Goal: Task Accomplishment & Management: Complete application form

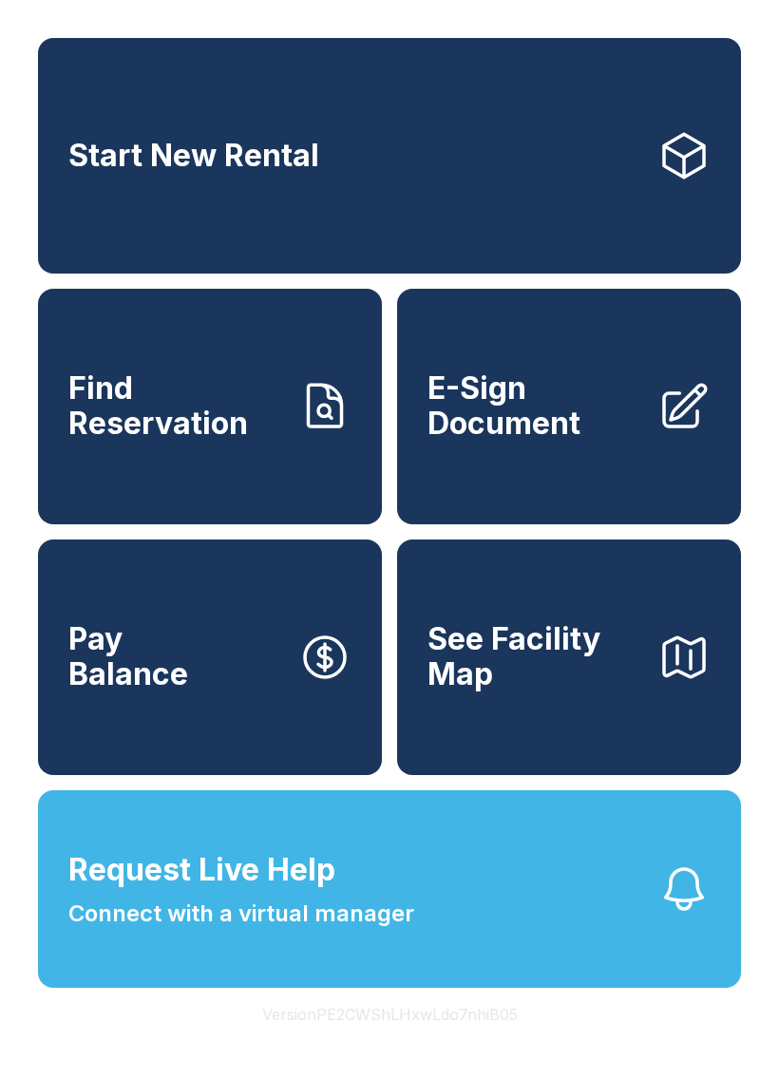
click at [568, 441] on span "E-Sign Document" at bounding box center [534, 405] width 215 height 69
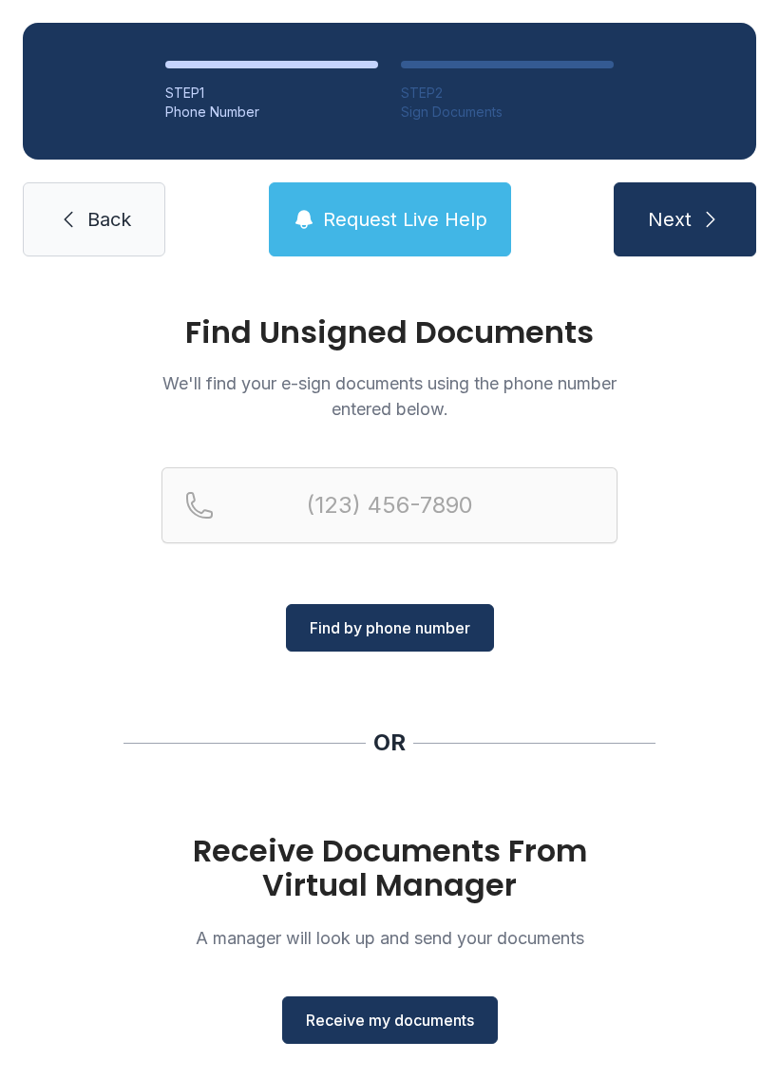
click at [441, 1013] on span "Receive my documents" at bounding box center [390, 1019] width 168 height 23
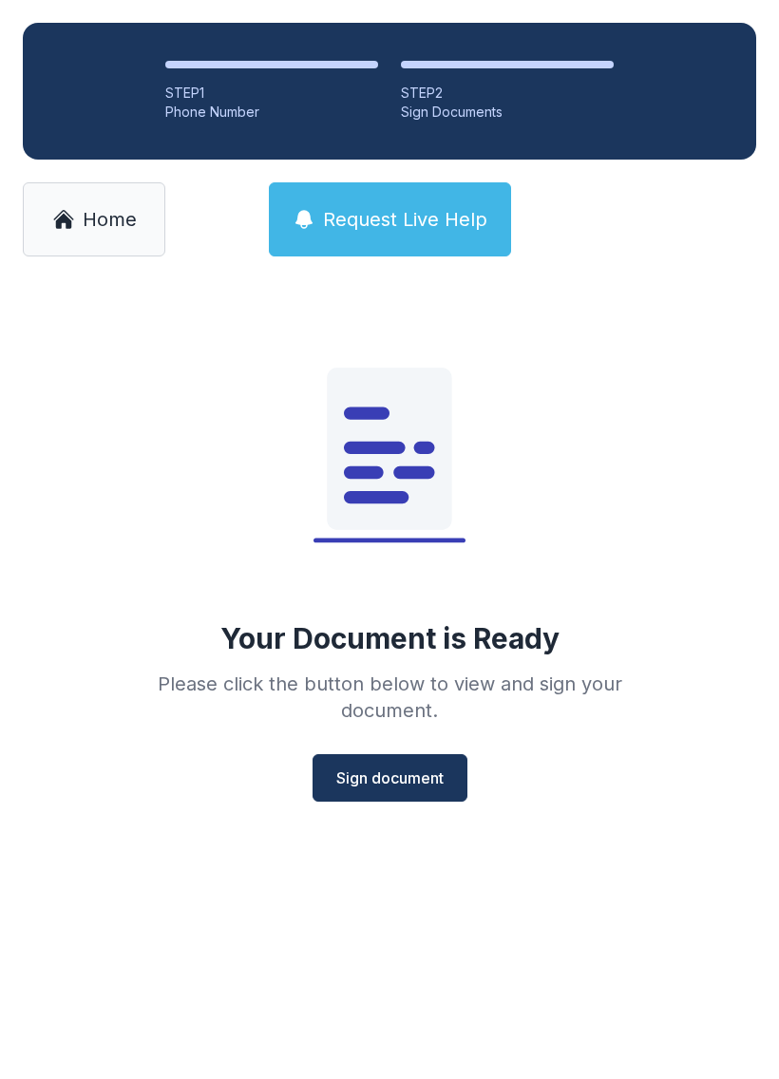
click at [466, 792] on button "Sign document" at bounding box center [389, 777] width 155 height 47
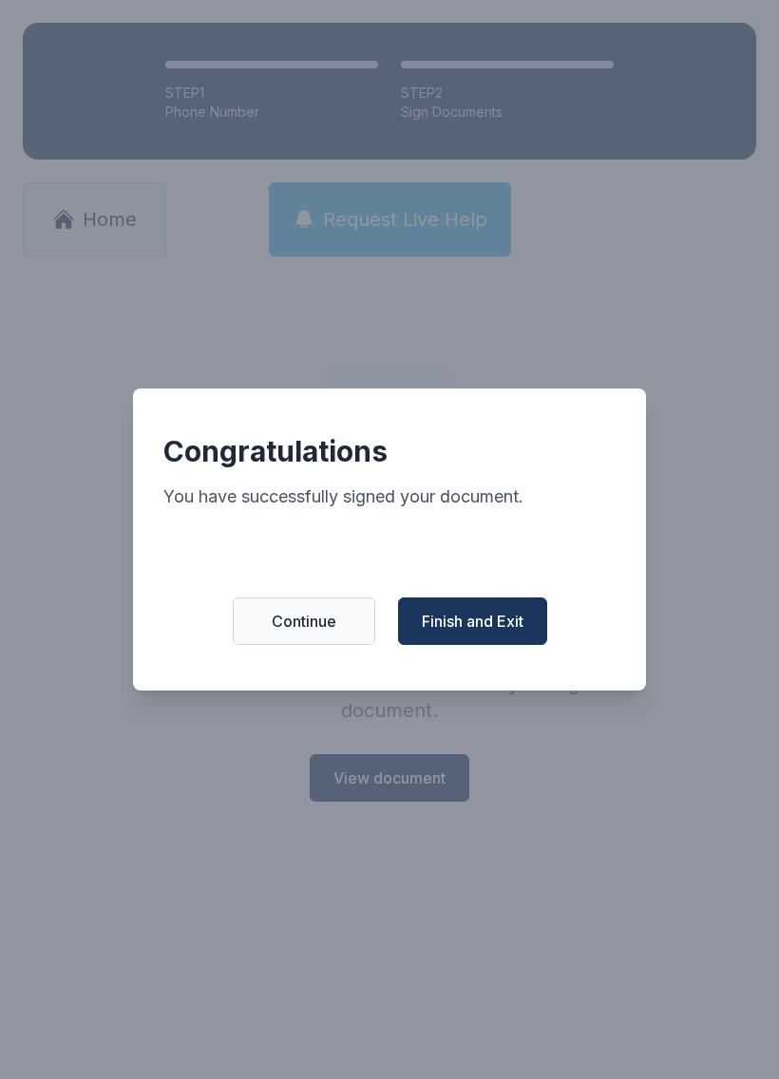
click at [509, 632] on span "Finish and Exit" at bounding box center [473, 621] width 102 height 23
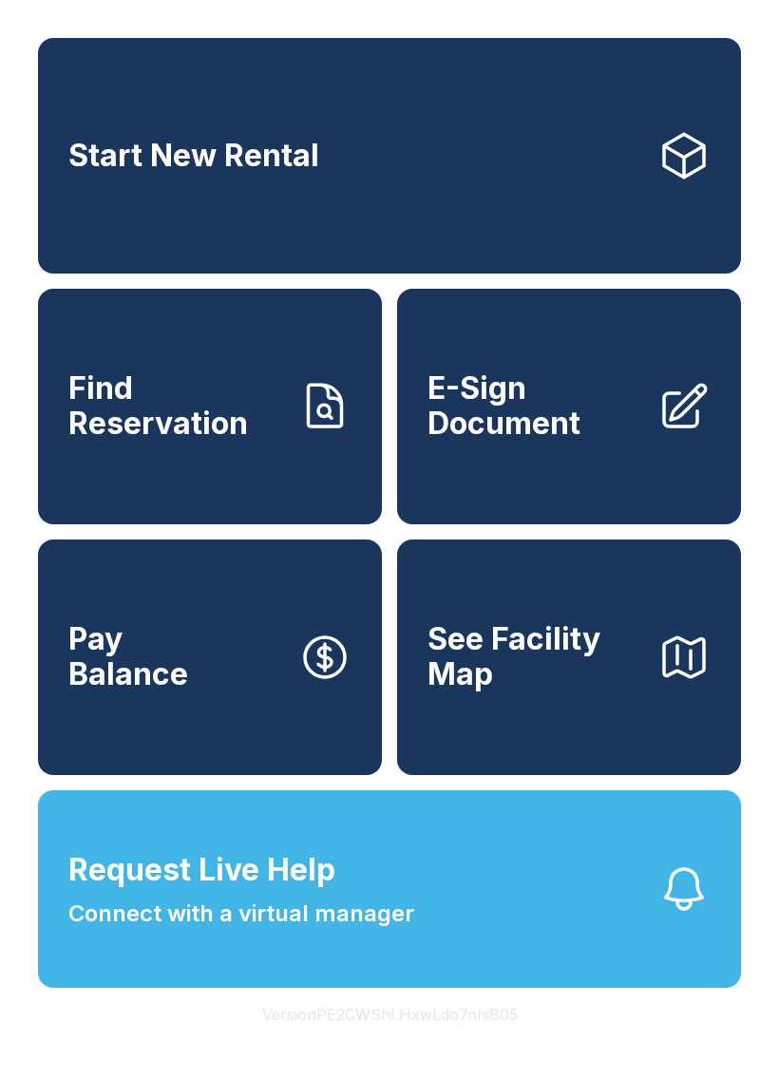
click at [539, 441] on span "E-Sign Document" at bounding box center [534, 405] width 215 height 69
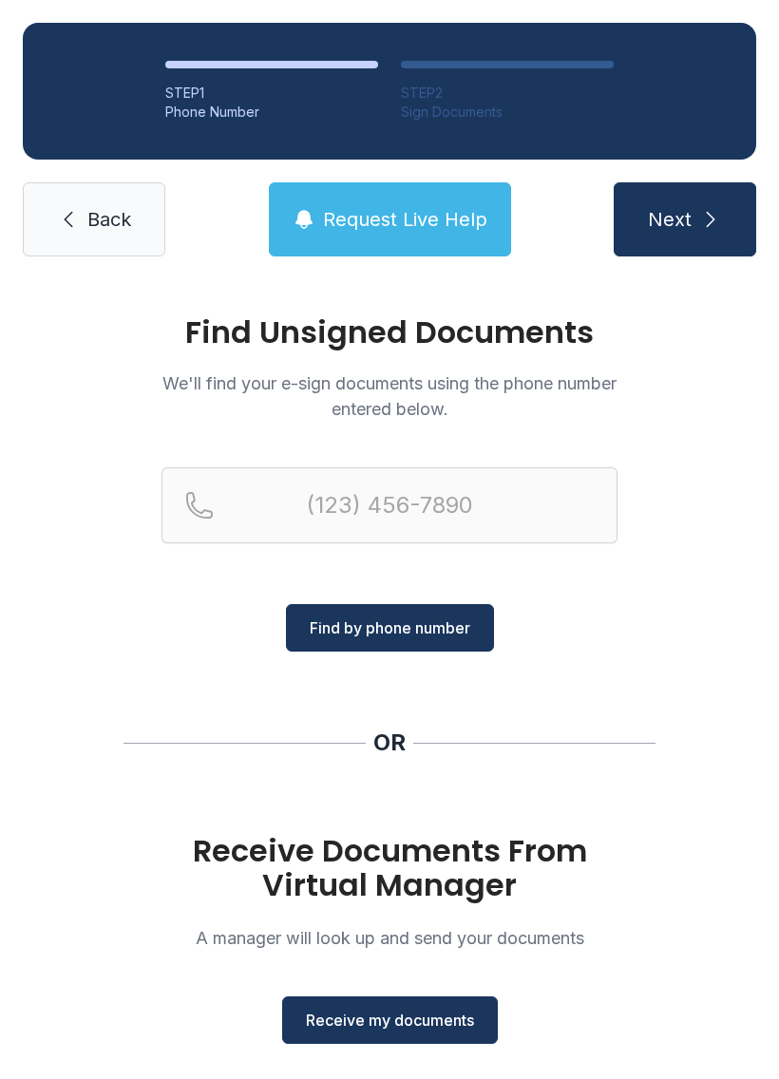
click at [411, 1025] on span "Receive my documents" at bounding box center [390, 1019] width 168 height 23
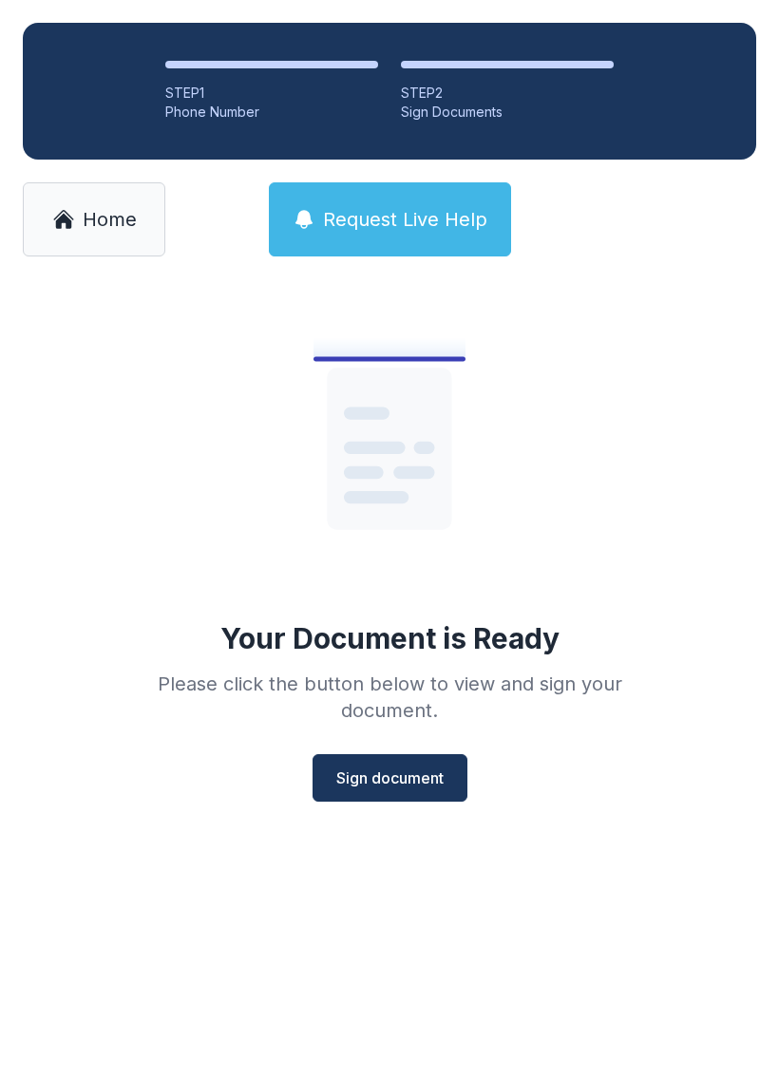
click at [385, 779] on span "Sign document" at bounding box center [389, 777] width 107 height 23
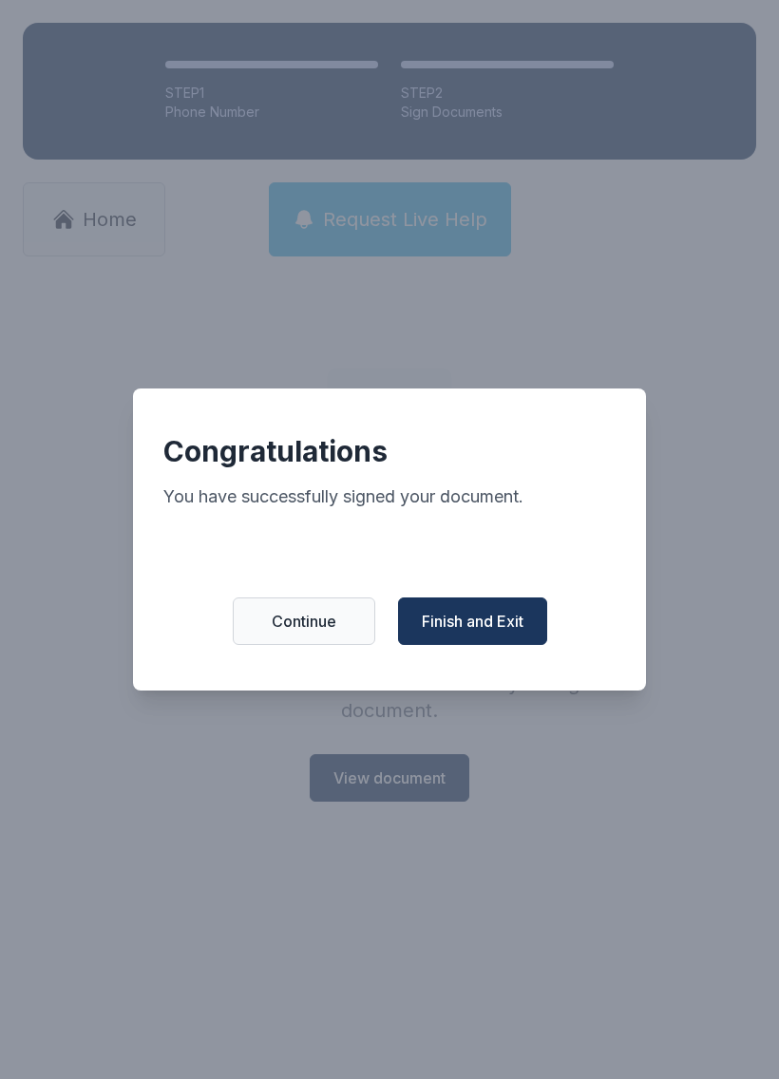
click at [463, 632] on span "Finish and Exit" at bounding box center [473, 621] width 102 height 23
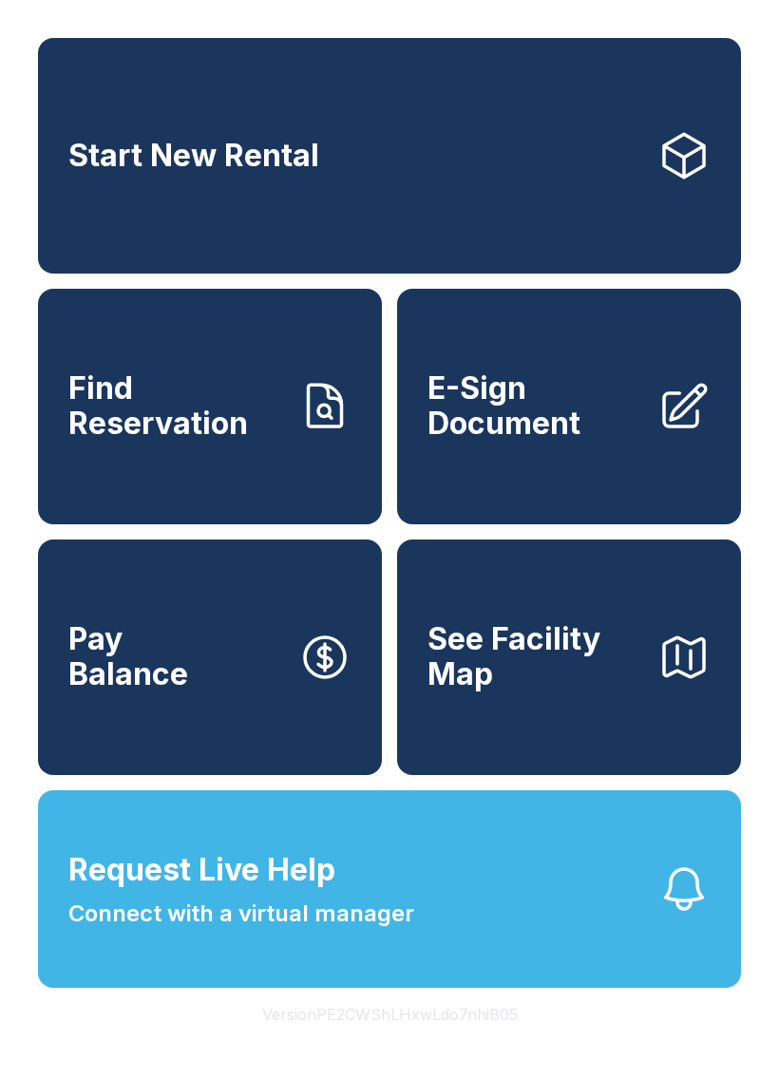
click at [495, 441] on span "E-Sign Document" at bounding box center [534, 405] width 215 height 69
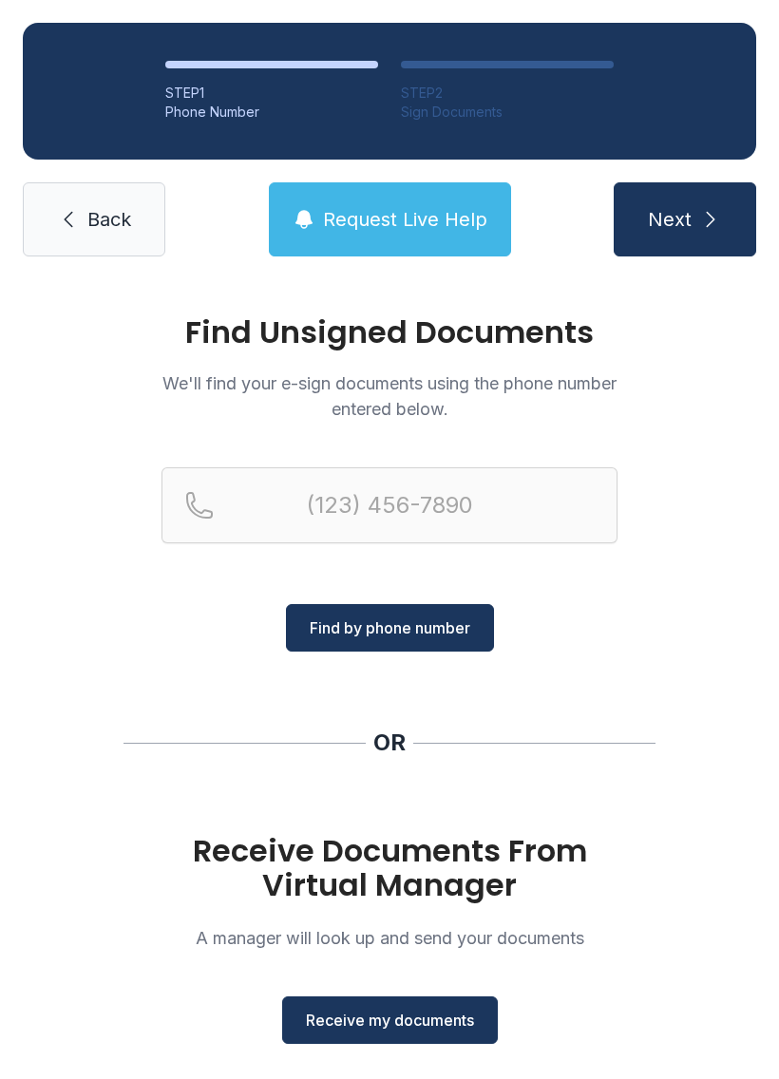
click at [340, 1022] on span "Receive my documents" at bounding box center [390, 1019] width 168 height 23
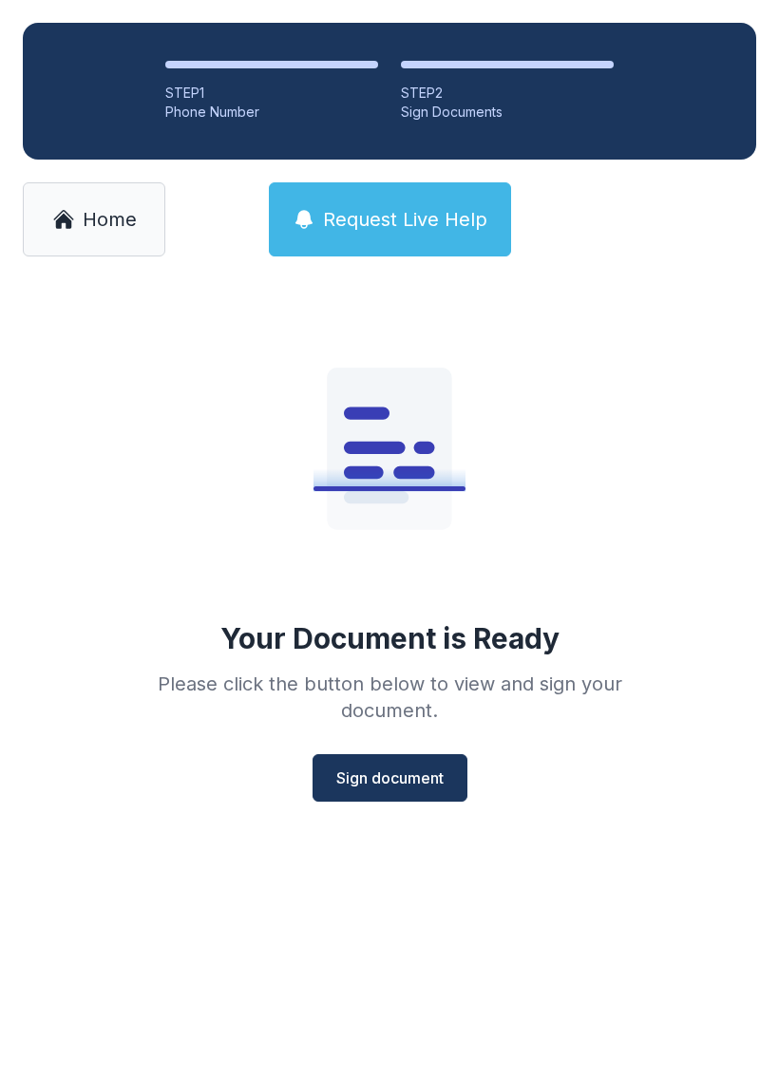
click at [380, 775] on span "Sign document" at bounding box center [389, 777] width 107 height 23
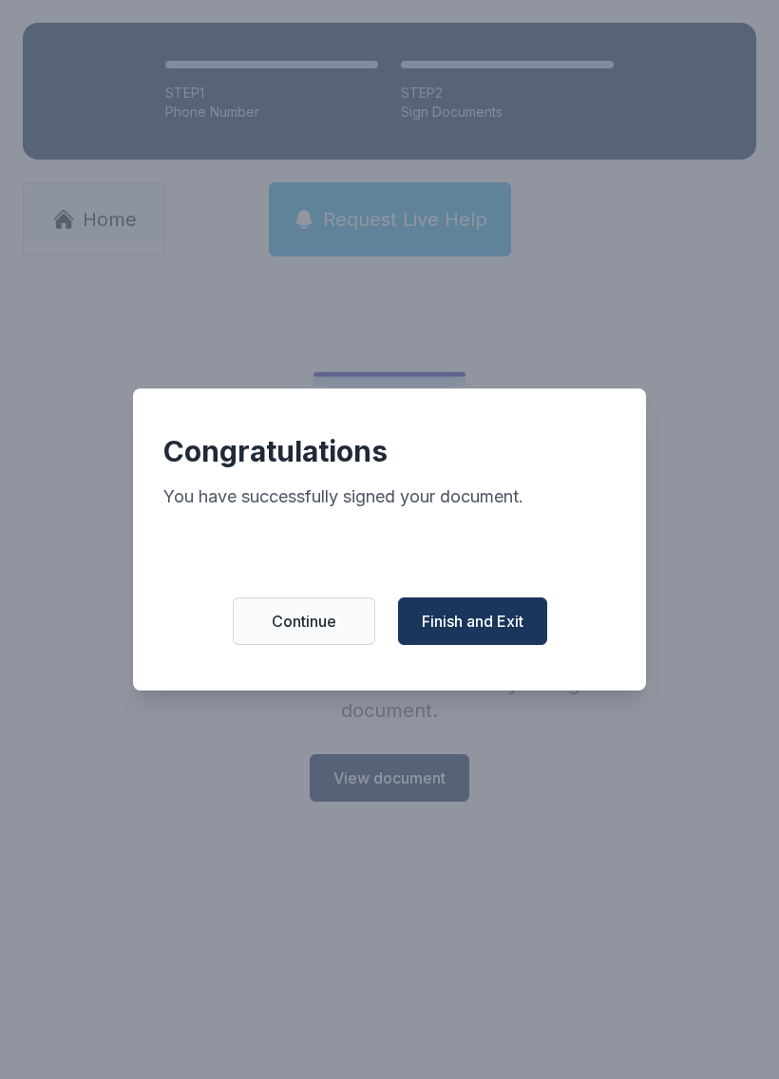
click at [466, 621] on span "Finish and Exit" at bounding box center [473, 621] width 102 height 23
